Goal: Check status: Check status

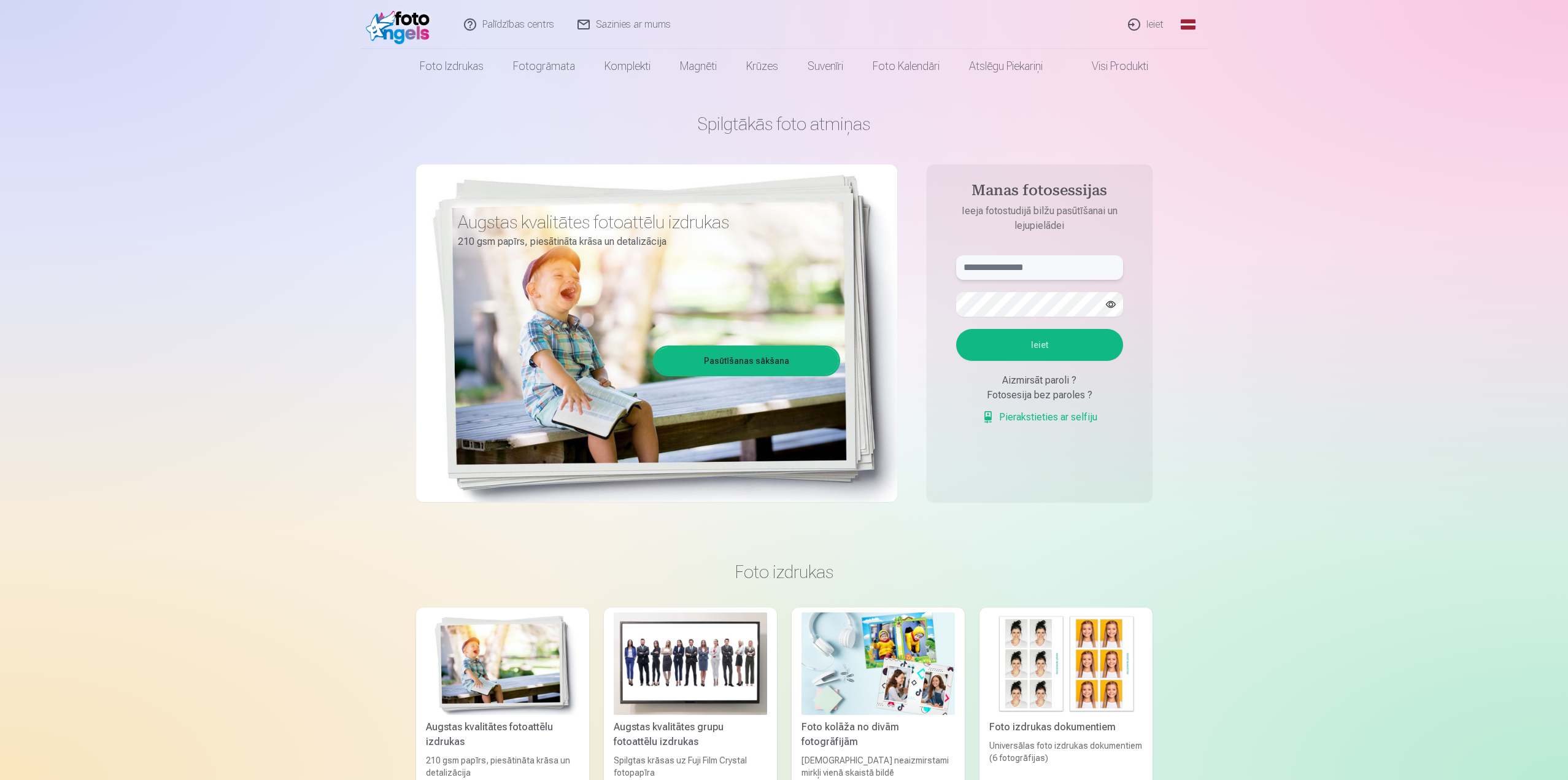
click at [983, 263] on input "text" at bounding box center [1039, 267] width 167 height 24
type input "**********"
click at [956, 329] on button "Ieiet" at bounding box center [1039, 344] width 167 height 32
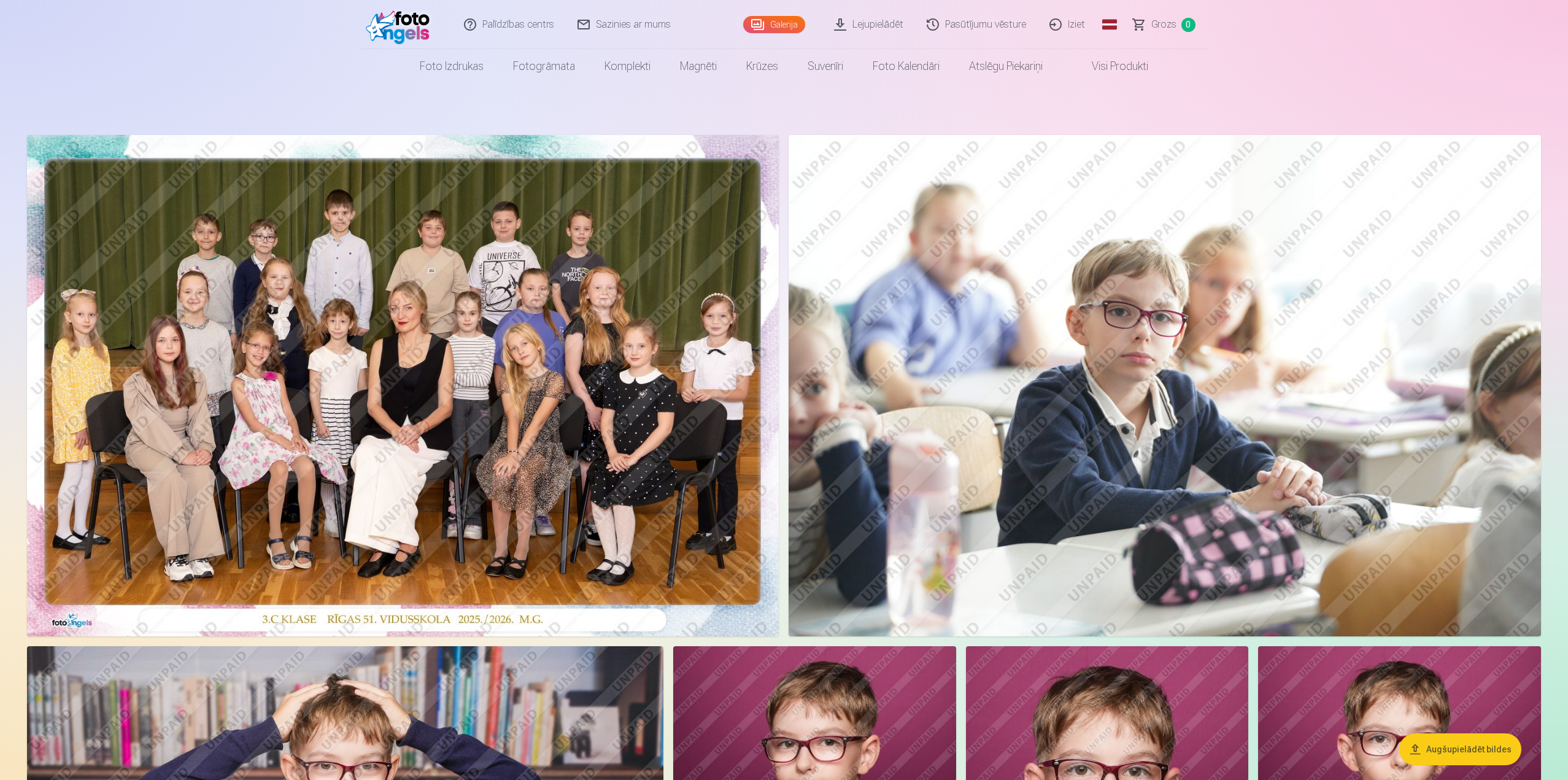
click at [983, 23] on link "Pasūtījumu vēsture" at bounding box center [977, 24] width 122 height 49
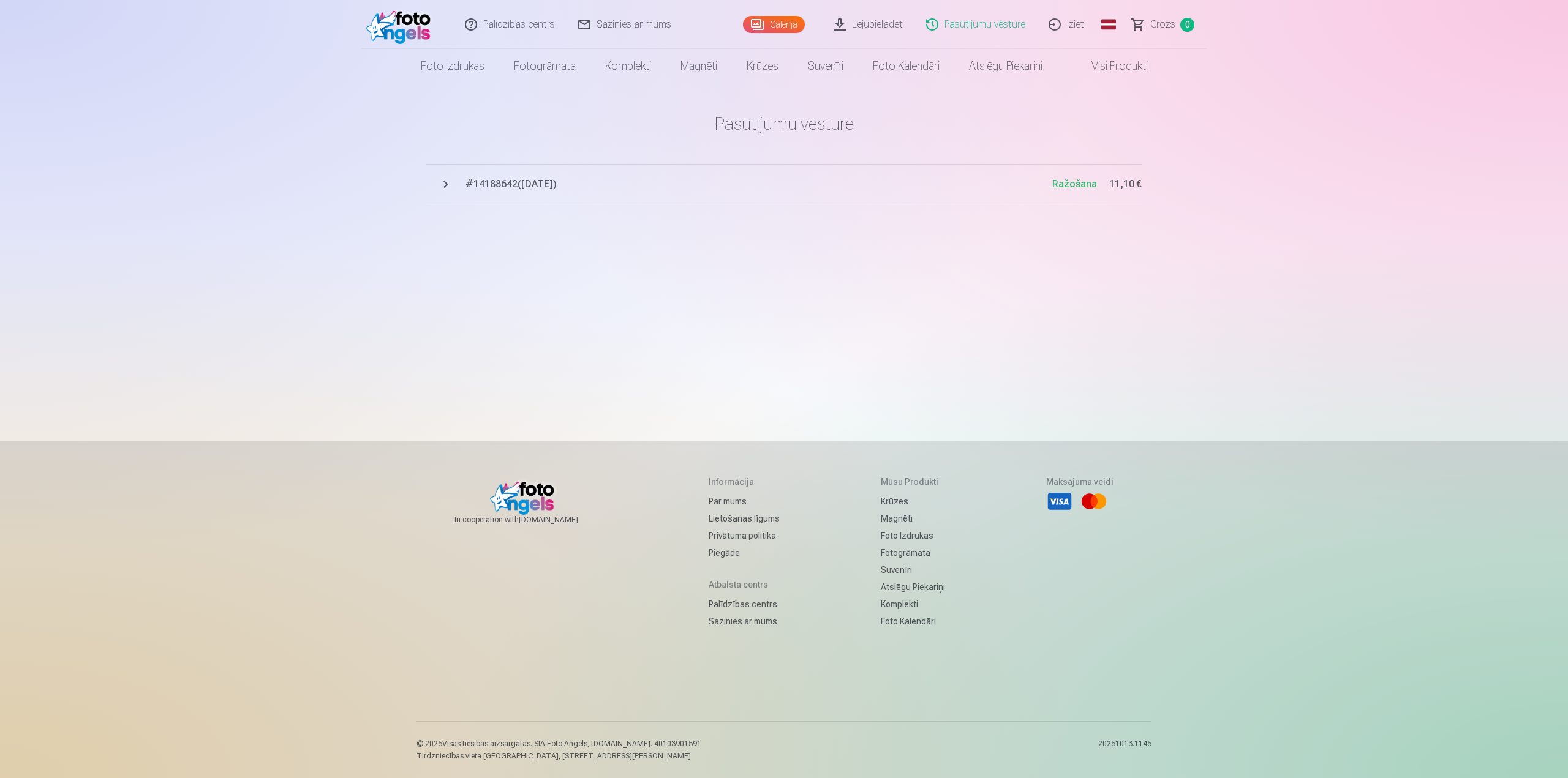
click at [1067, 182] on span "Ražošana" at bounding box center [1075, 184] width 44 height 12
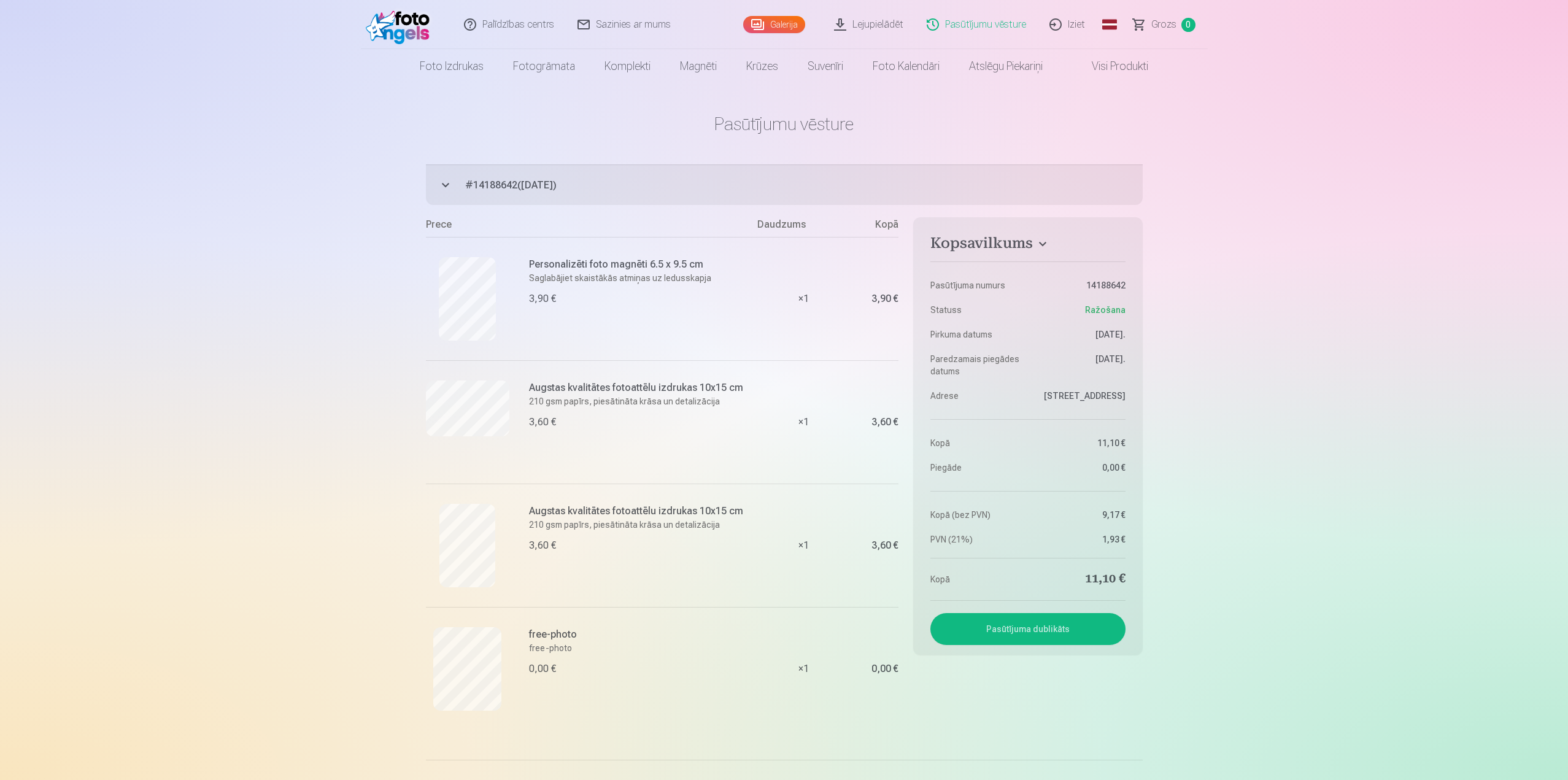
click at [1073, 27] on link "Iziet" at bounding box center [1067, 24] width 59 height 49
